Goal: Check status: Check status

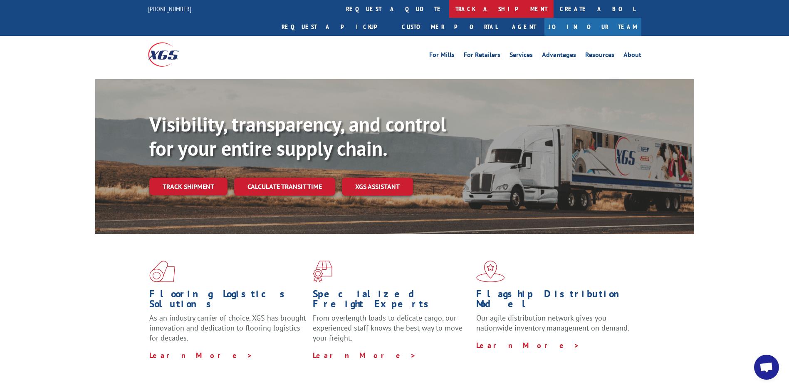
click at [449, 5] on link "track a shipment" at bounding box center [501, 9] width 104 height 18
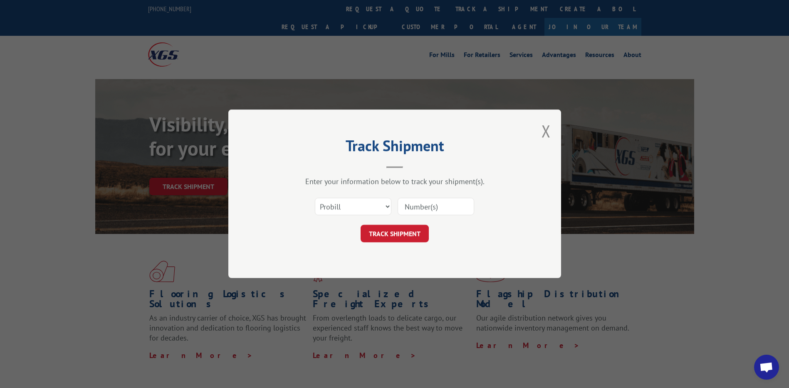
click at [423, 206] on input at bounding box center [436, 206] width 77 height 17
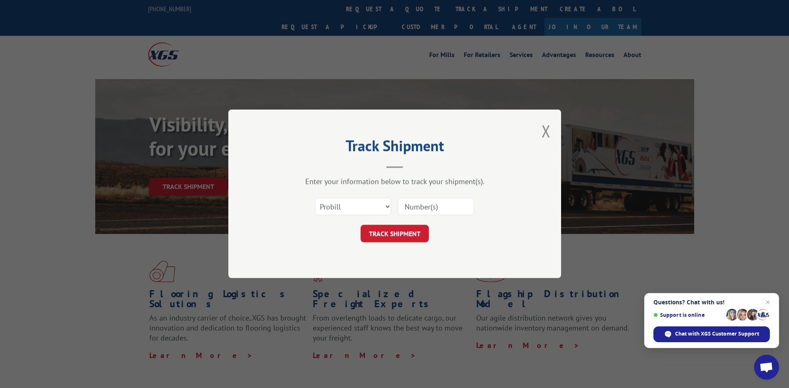
paste input "569225892"
type input "569225892"
click at [410, 235] on button "TRACK SHIPMENT" at bounding box center [395, 233] width 68 height 17
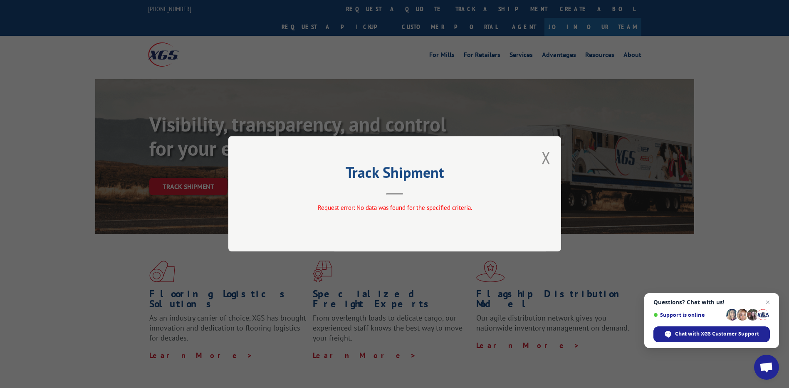
click at [538, 156] on div "Track Shipment Request error: No data was found for the specified criteria." at bounding box center [394, 193] width 333 height 115
drag, startPoint x: 548, startPoint y: 151, endPoint x: 542, endPoint y: 145, distance: 8.5
click at [549, 150] on button "Close modal" at bounding box center [546, 157] width 9 height 22
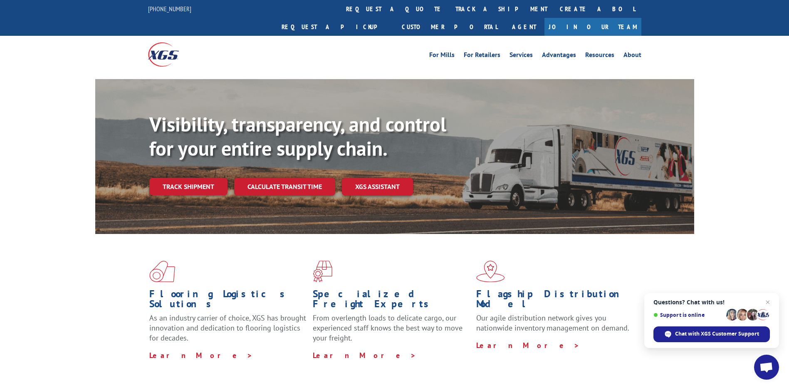
click at [449, 5] on link "track a shipment" at bounding box center [501, 9] width 104 height 18
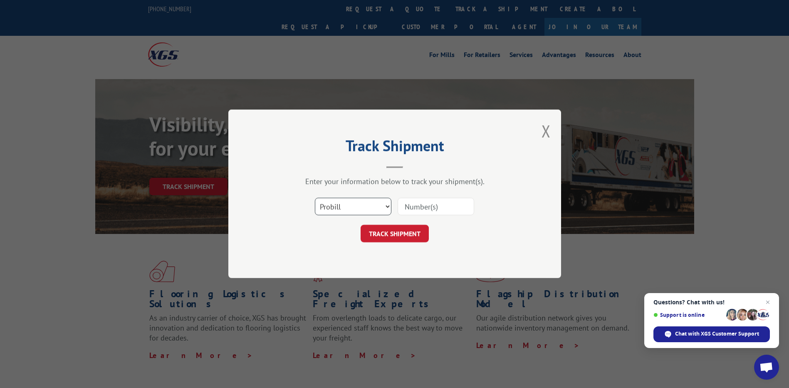
click at [345, 207] on select "Select category... Probill BOL PO" at bounding box center [353, 206] width 77 height 17
select select "bol"
click at [315, 198] on select "Select category... Probill BOL PO" at bounding box center [353, 206] width 77 height 17
click at [435, 212] on input at bounding box center [436, 206] width 77 height 17
paste input "569225892"
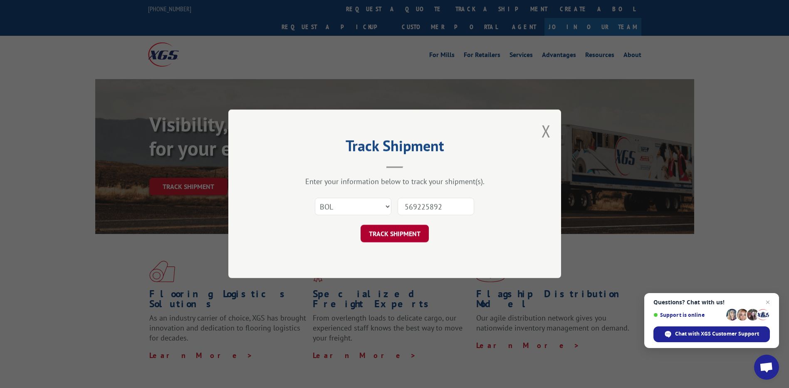
type input "569225892"
click at [414, 233] on button "TRACK SHIPMENT" at bounding box center [395, 233] width 68 height 17
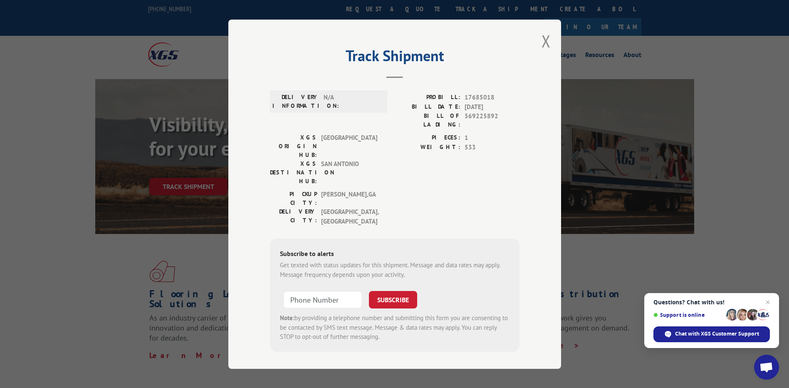
type input "+1 (___) ___-____"
click at [323, 291] on input "+1 (___) ___-____" at bounding box center [322, 299] width 79 height 17
type input "+1 (___) ___-____"
drag, startPoint x: 496, startPoint y: 103, endPoint x: 464, endPoint y: 102, distance: 32.5
click at [464, 102] on div "PROBILL: 17685018" at bounding box center [457, 98] width 125 height 10
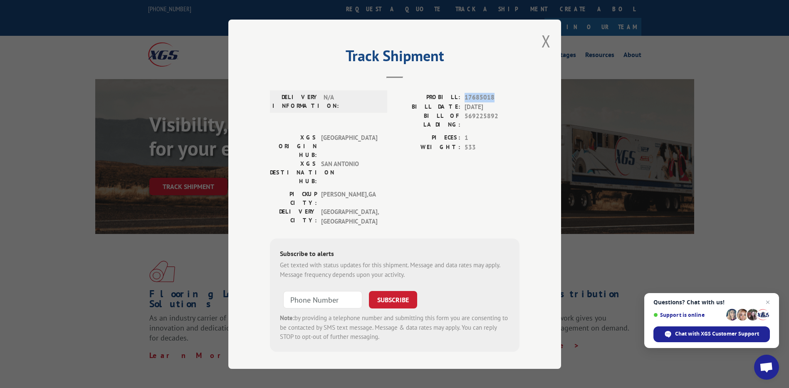
drag, startPoint x: 464, startPoint y: 102, endPoint x: 492, endPoint y: 100, distance: 28.4
copy span "17685018"
click at [545, 45] on button "Close modal" at bounding box center [546, 41] width 9 height 22
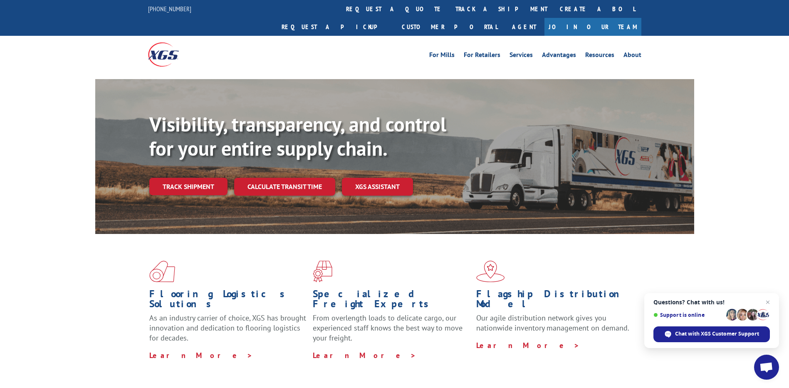
click at [108, 238] on div "Flooring Logistics Solutions As an industry carrier of choice, XGS has brought …" at bounding box center [394, 310] width 599 height 153
click at [187, 178] on link "Track shipment" at bounding box center [188, 186] width 78 height 17
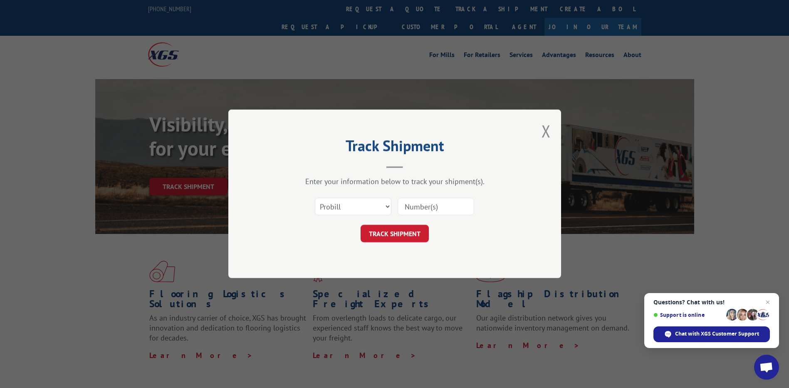
click at [545, 132] on button "Close modal" at bounding box center [546, 131] width 9 height 22
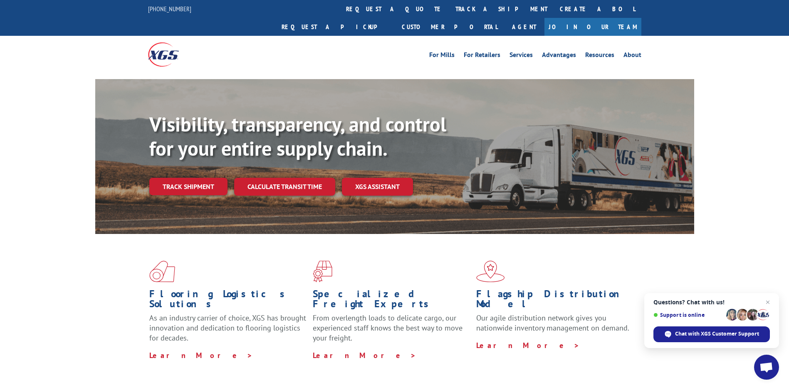
click at [763, 366] on span "Open chat" at bounding box center [767, 368] width 14 height 12
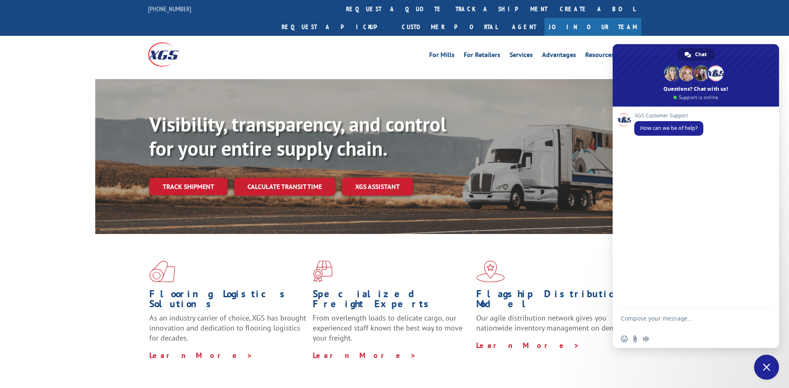
click at [662, 36] on div "For [PERSON_NAME] For Retailers Services Advantages Resources About For [PERSON…" at bounding box center [394, 54] width 789 height 37
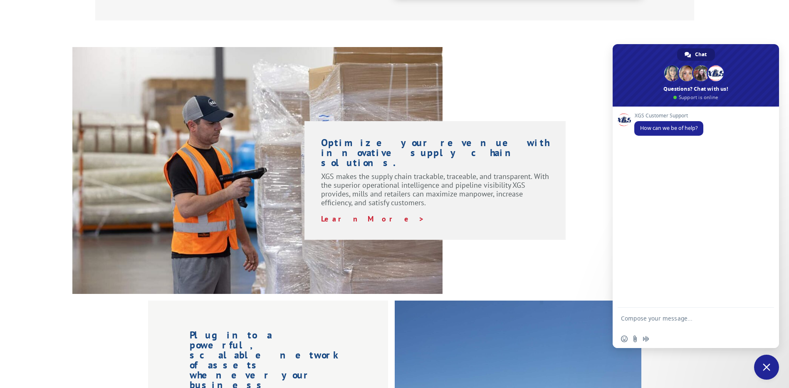
scroll to position [721, 0]
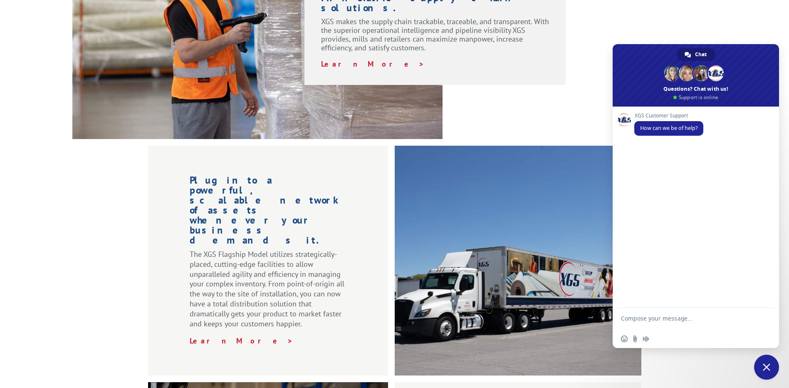
drag, startPoint x: 767, startPoint y: 370, endPoint x: 754, endPoint y: 370, distance: 12.9
click at [767, 370] on span "Close chat" at bounding box center [766, 366] width 7 height 7
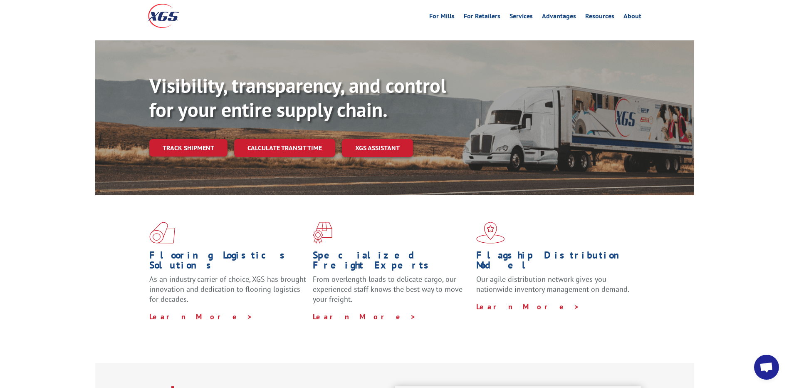
scroll to position [0, 0]
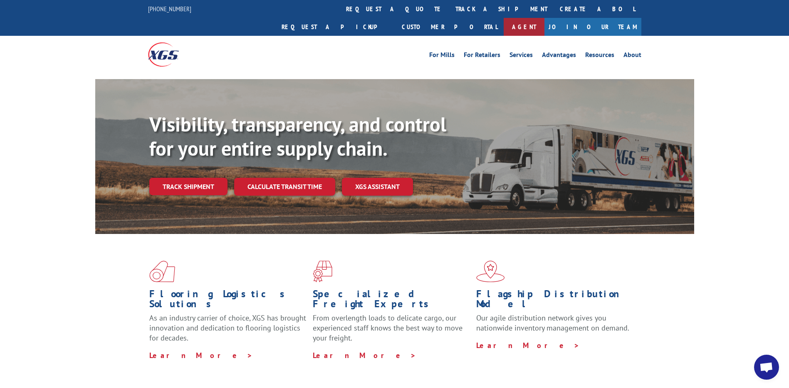
click at [545, 18] on link "Agent" at bounding box center [524, 27] width 41 height 18
click at [449, 7] on link "track a shipment" at bounding box center [501, 9] width 104 height 18
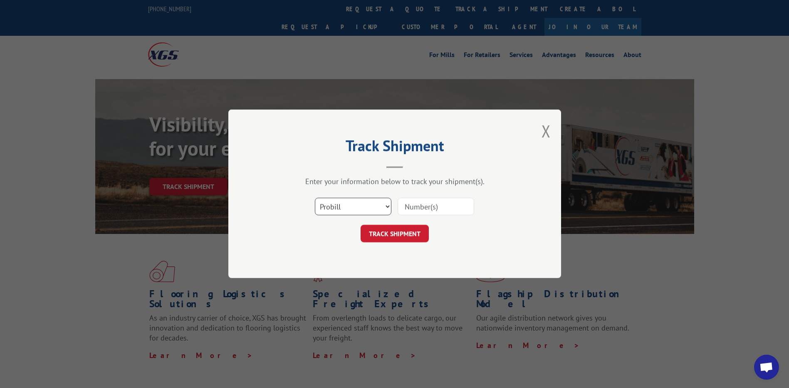
click at [365, 207] on select "Select category... Probill BOL PO" at bounding box center [353, 206] width 77 height 17
select select "bol"
click at [315, 198] on select "Select category... Probill BOL PO" at bounding box center [353, 206] width 77 height 17
click at [445, 201] on input at bounding box center [436, 206] width 77 height 17
paste input "569225892"
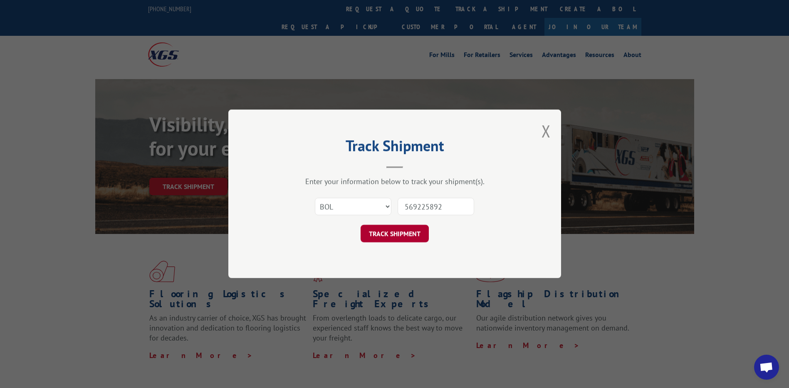
type input "569225892"
click at [394, 232] on button "TRACK SHIPMENT" at bounding box center [395, 233] width 68 height 17
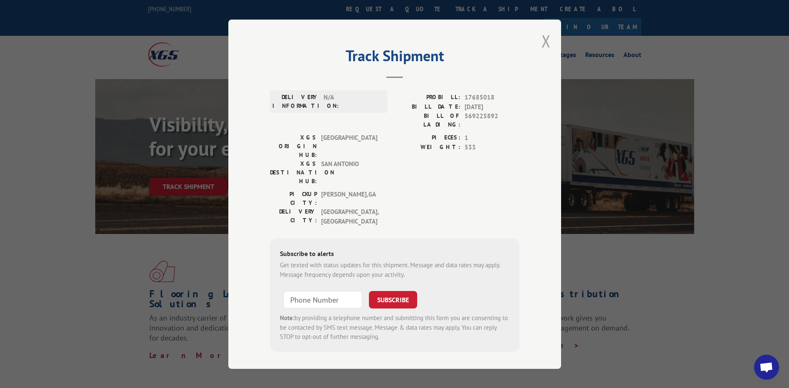
click at [544, 42] on button "Close modal" at bounding box center [546, 41] width 9 height 22
